Goal: Information Seeking & Learning: Learn about a topic

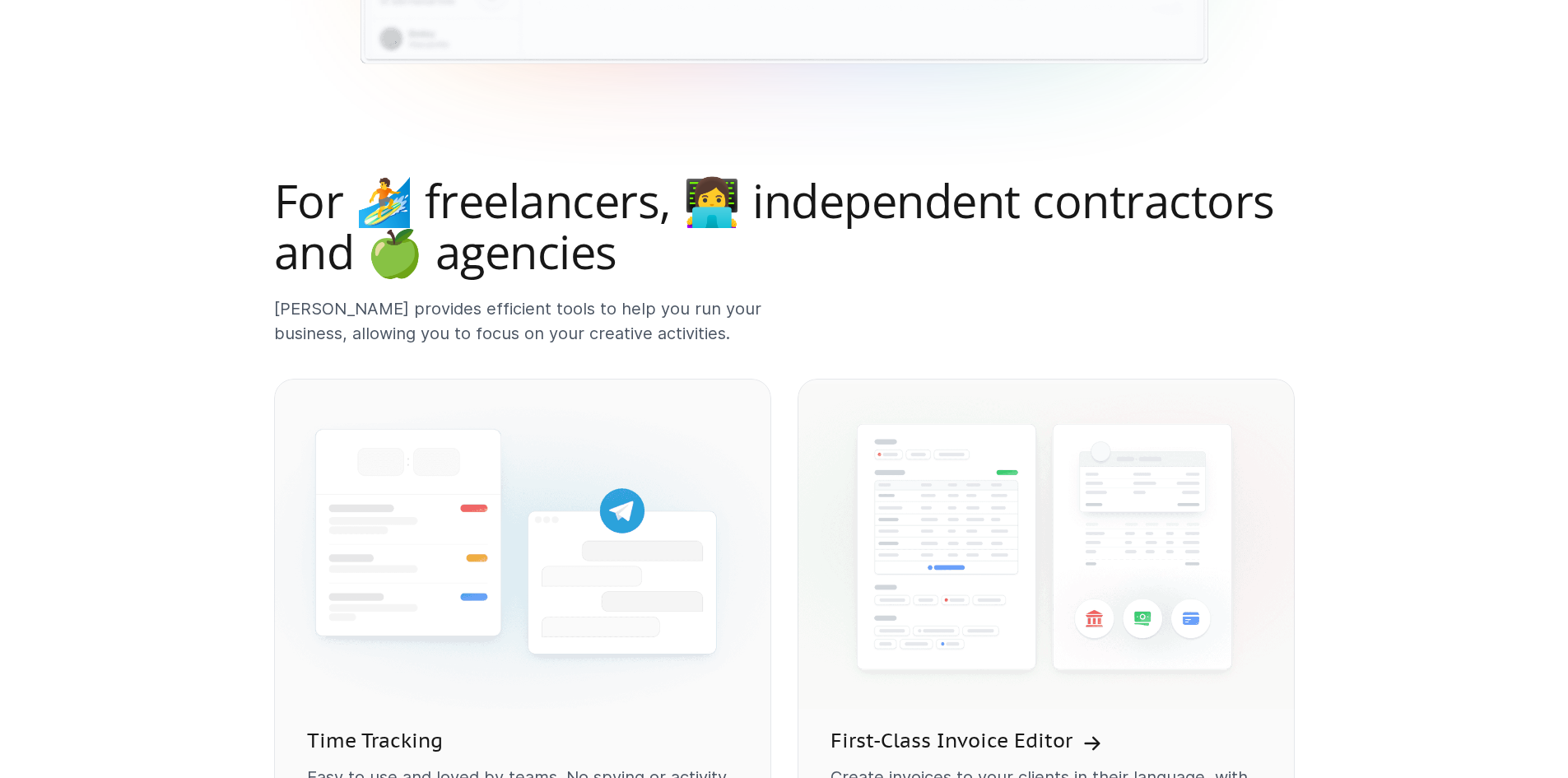
scroll to position [988, 0]
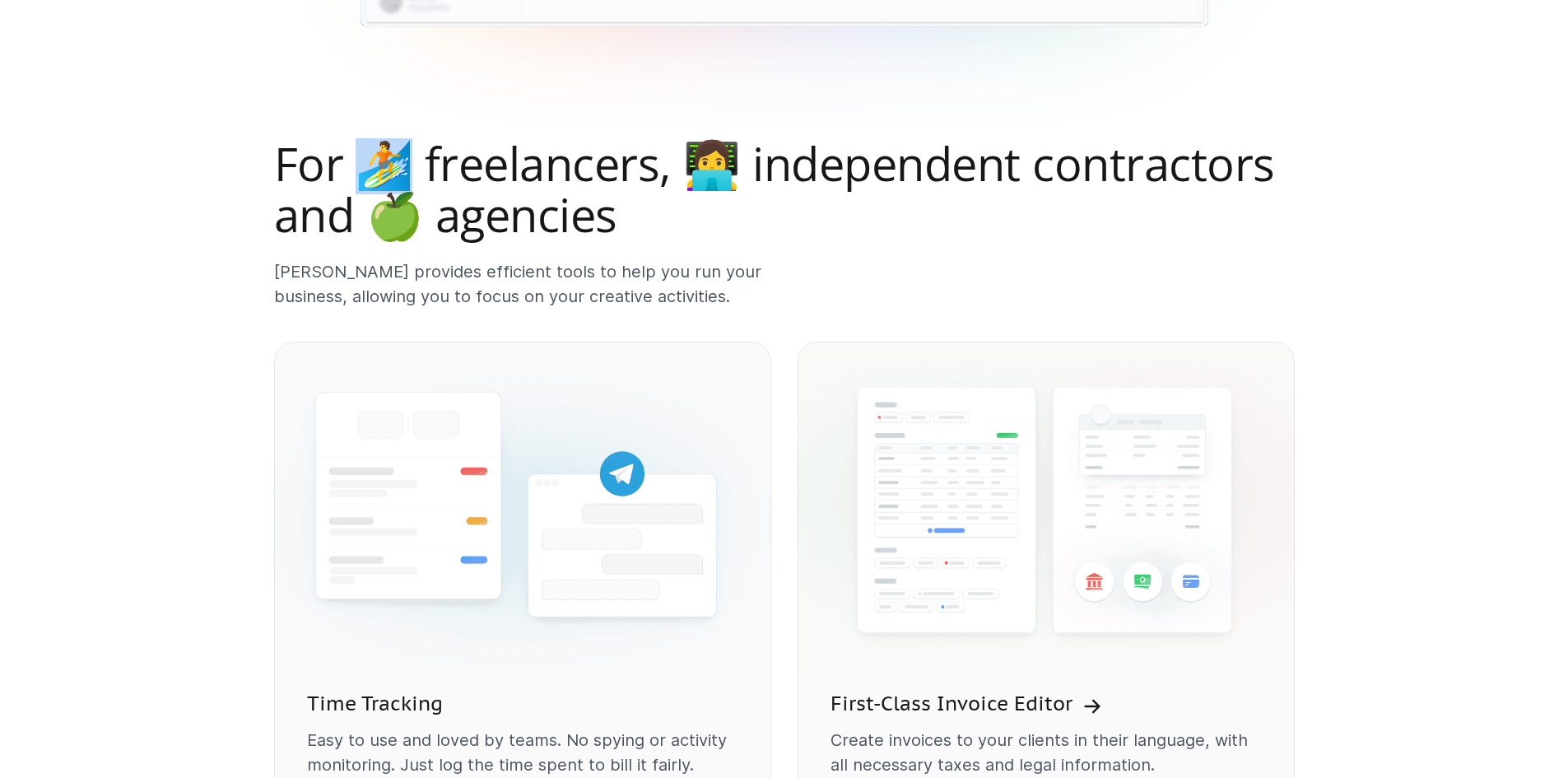
drag, startPoint x: 392, startPoint y: 177, endPoint x: 350, endPoint y: 175, distance: 42.0
click at [350, 175] on h2 "For 🏄 freelancers, 👩‍💻 independent contractors and 🍏 agencies" at bounding box center [785, 188] width 1021 height 101
click at [416, 150] on h2 "For 🏄 freelancers, 👩‍💻 independent contractors and 🍏 agencies" at bounding box center [785, 188] width 1021 height 101
click at [532, 159] on h2 "For 🏄 freelancers, 👩‍💻 independent contractors and 🍏 agencies" at bounding box center [785, 188] width 1021 height 101
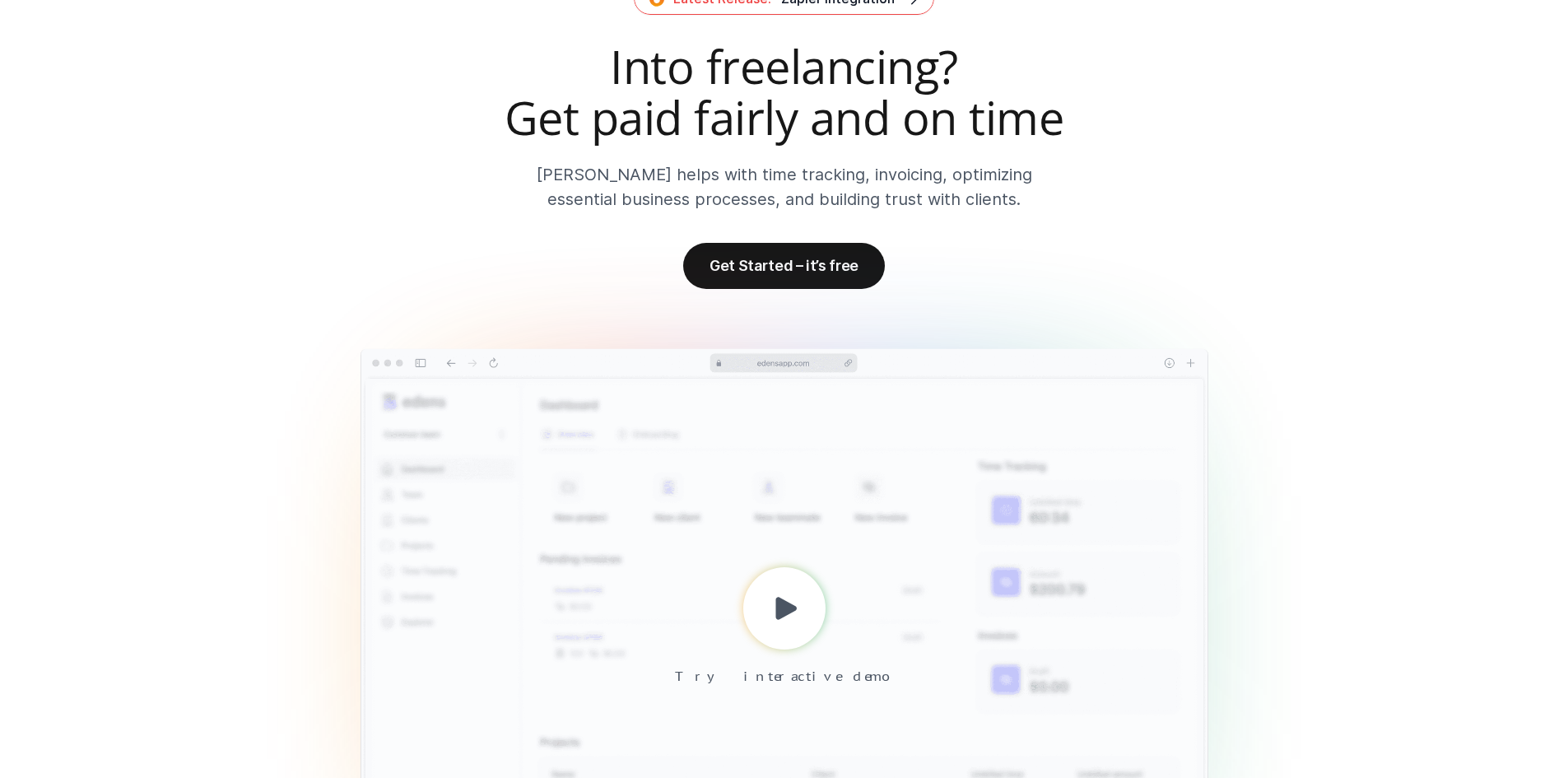
scroll to position [165, 0]
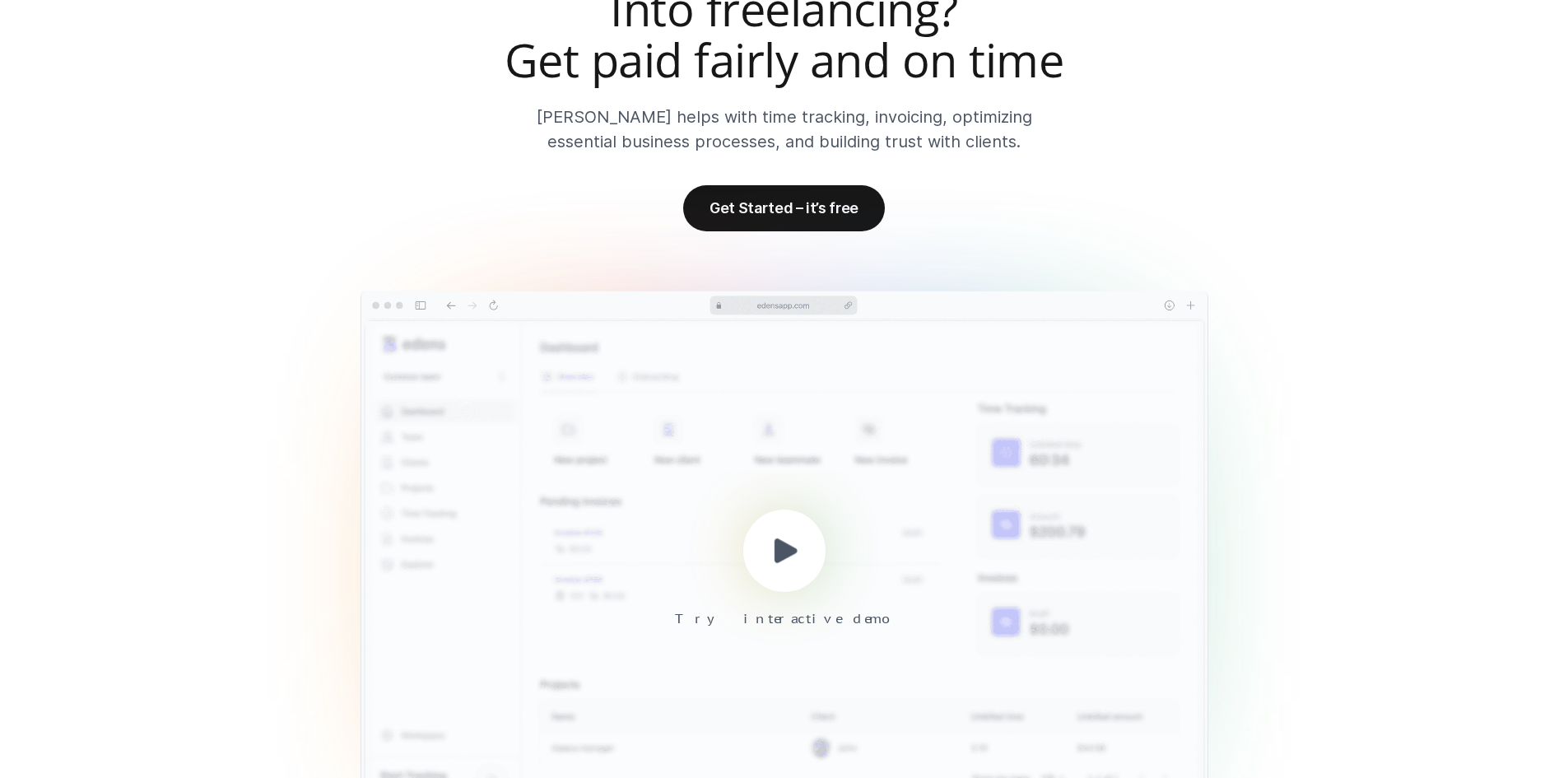
click at [779, 533] on icon at bounding box center [785, 549] width 35 height 35
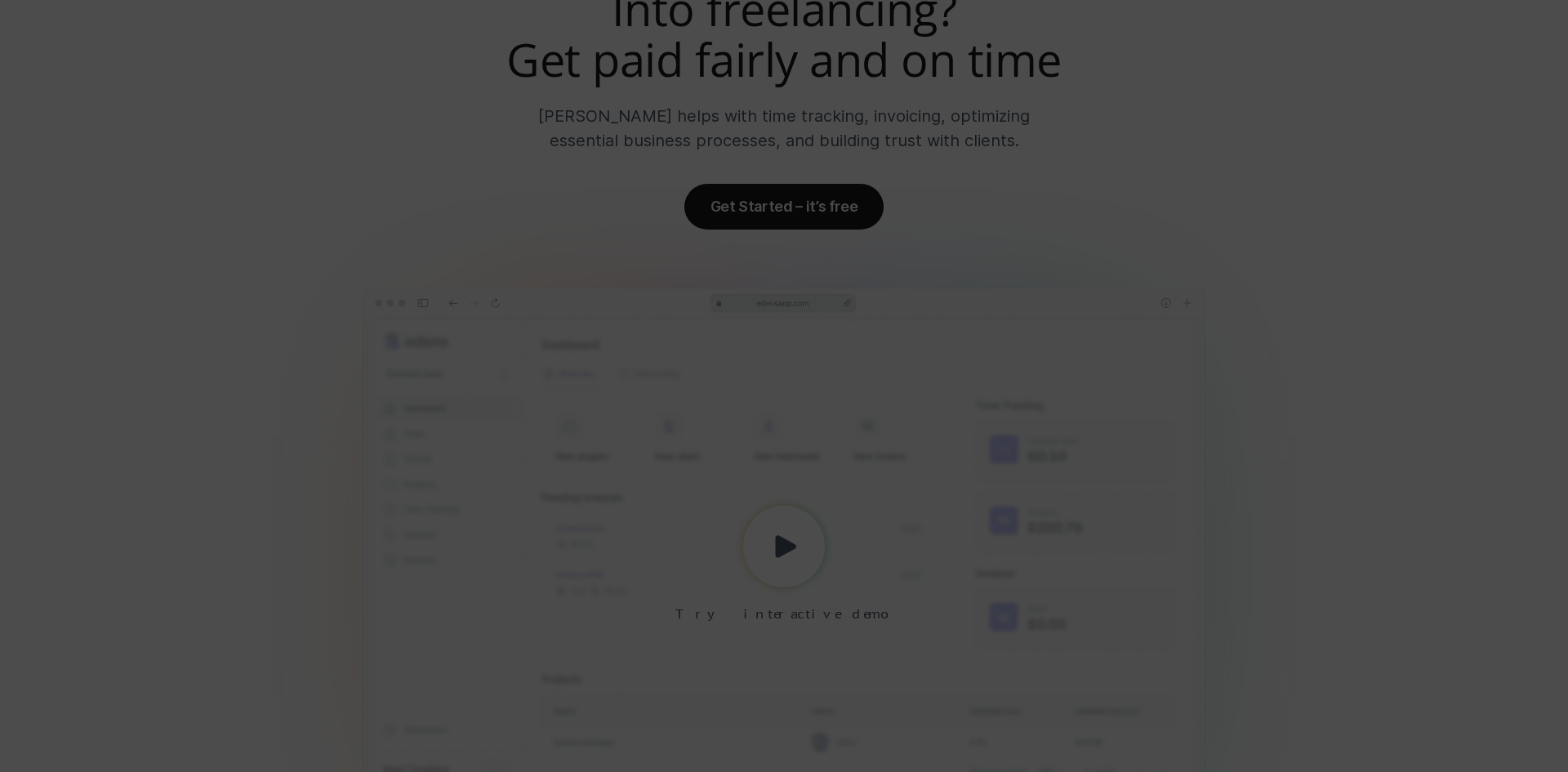
click at [1347, 142] on div at bounding box center [784, 386] width 1568 height 772
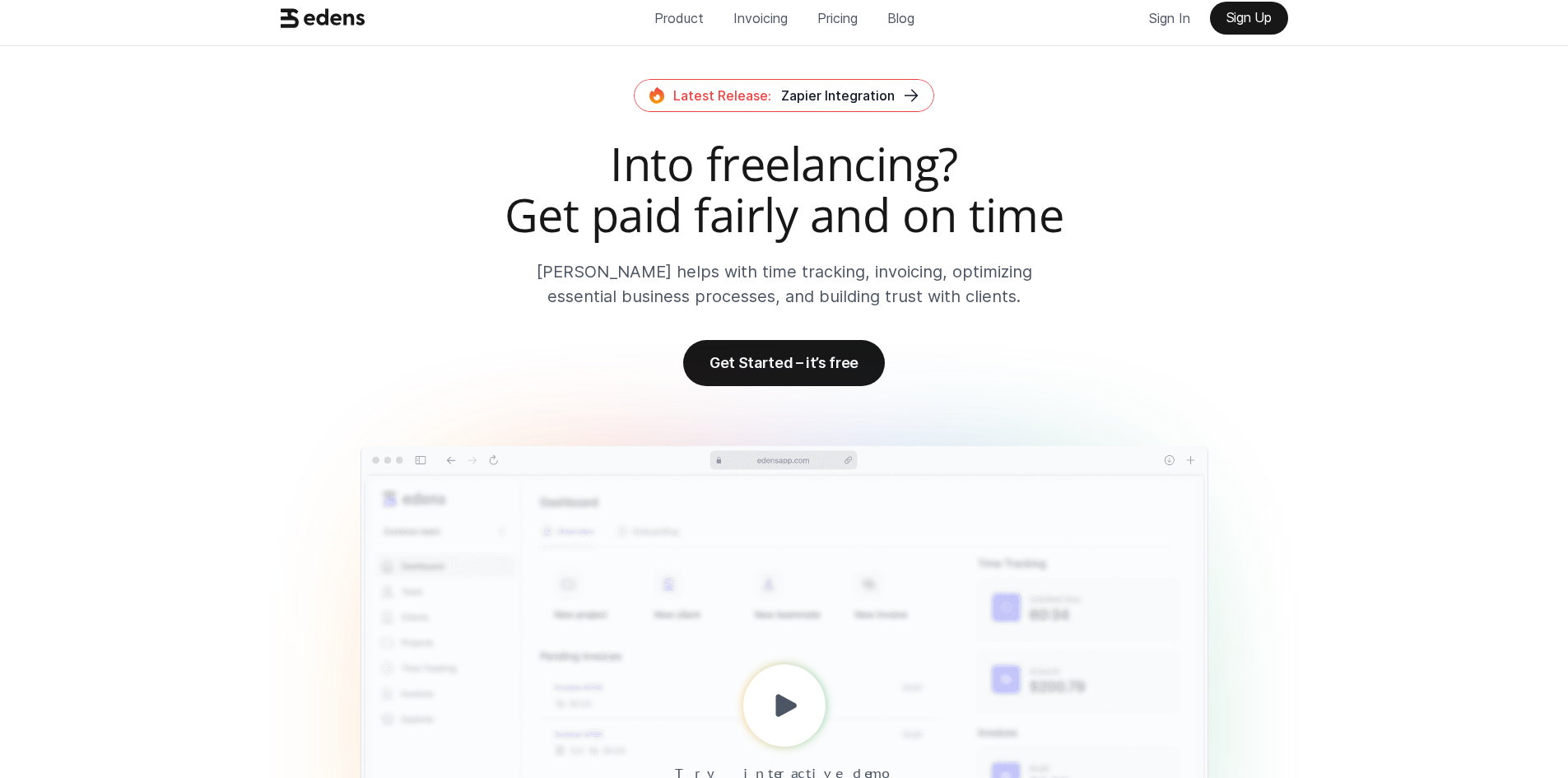
scroll to position [0, 0]
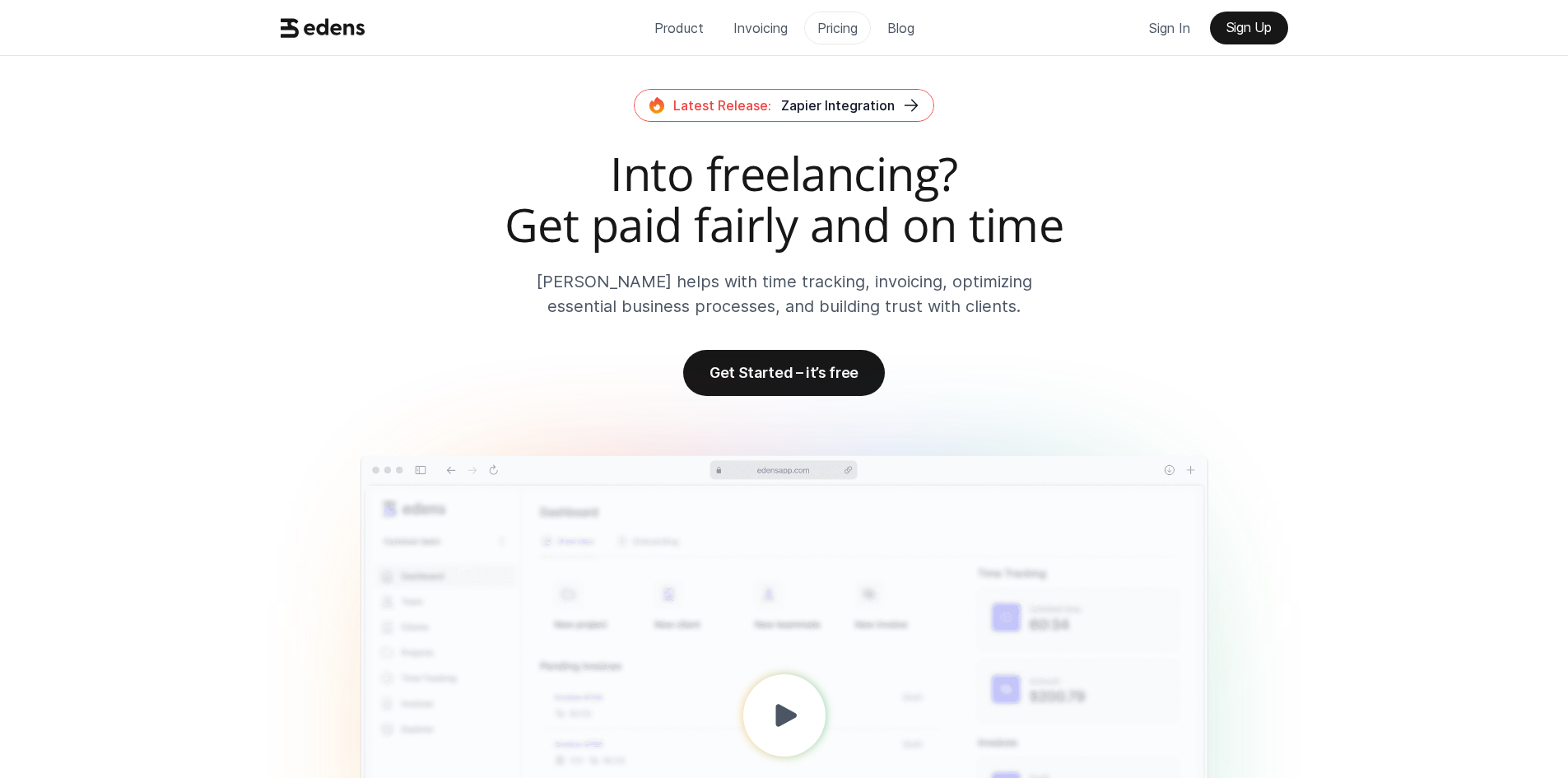
click at [832, 26] on p "Pricing" at bounding box center [838, 28] width 40 height 25
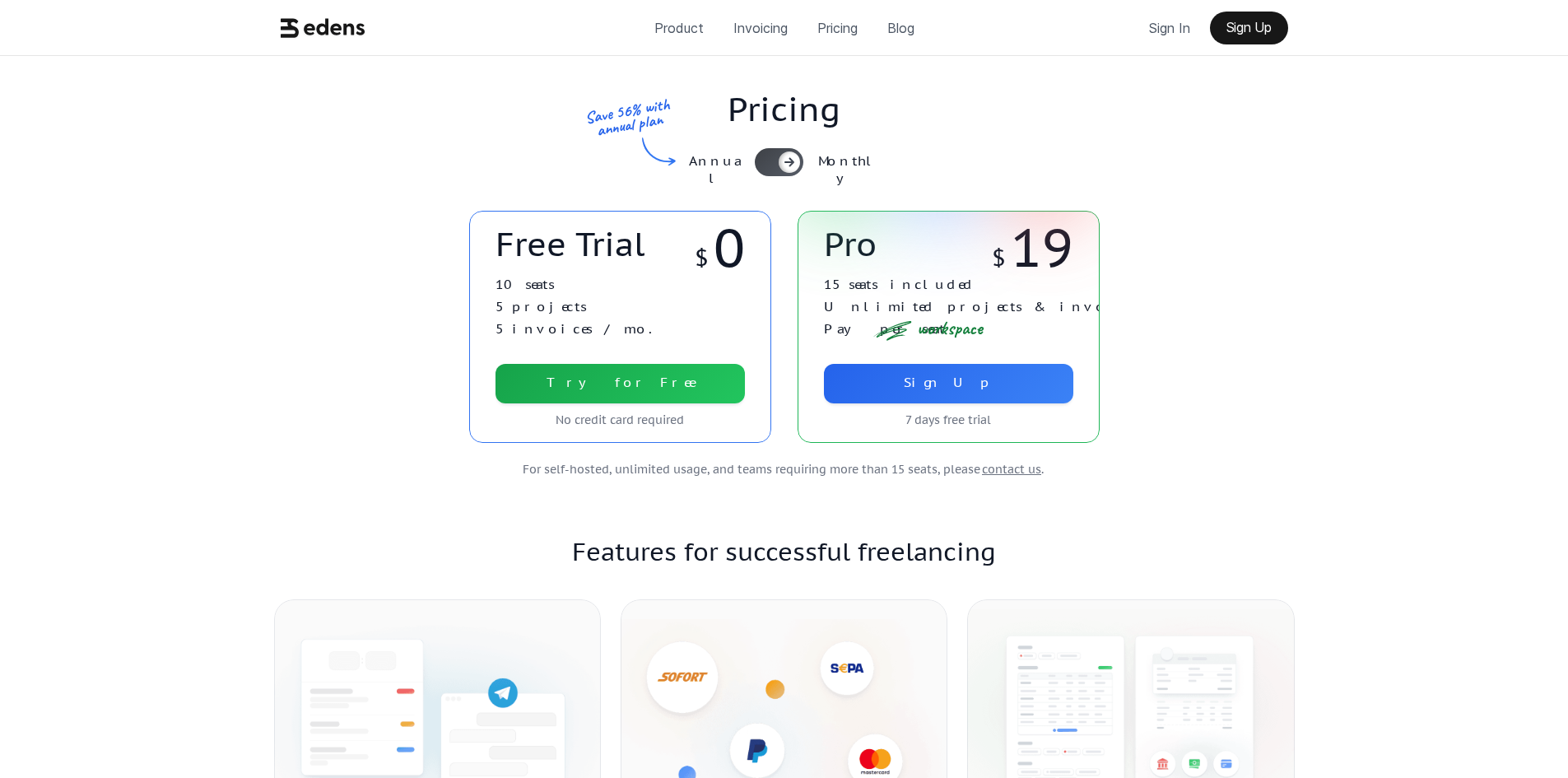
click at [783, 159] on icon at bounding box center [789, 162] width 13 height 13
click at [783, 159] on div at bounding box center [779, 162] width 49 height 28
click at [783, 159] on icon at bounding box center [789, 162] width 13 height 13
click at [783, 159] on div at bounding box center [779, 162] width 49 height 28
click at [758, 26] on p "Invoicing" at bounding box center [761, 28] width 54 height 25
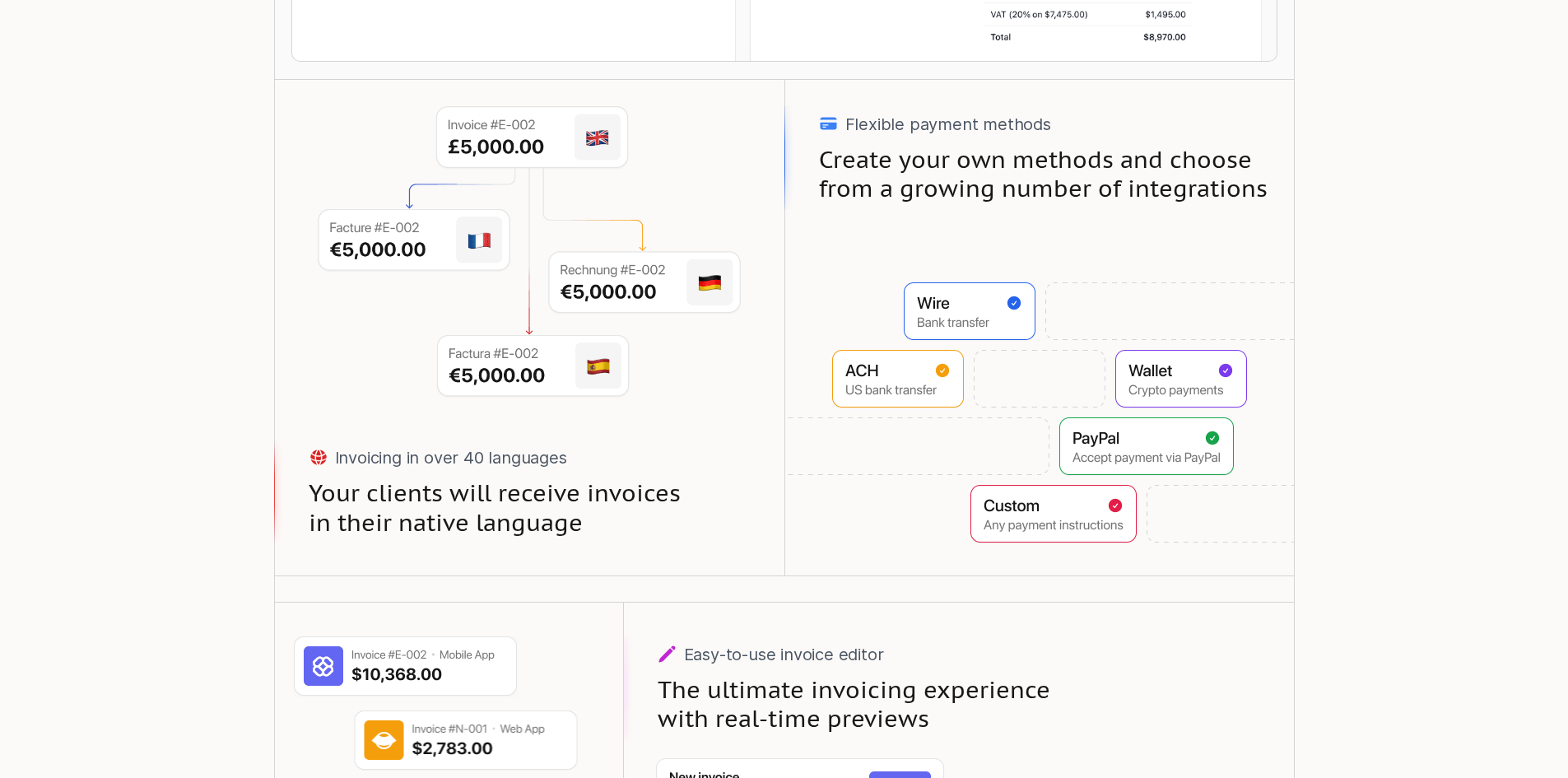
scroll to position [906, 0]
